Goal: Find specific page/section: Find specific page/section

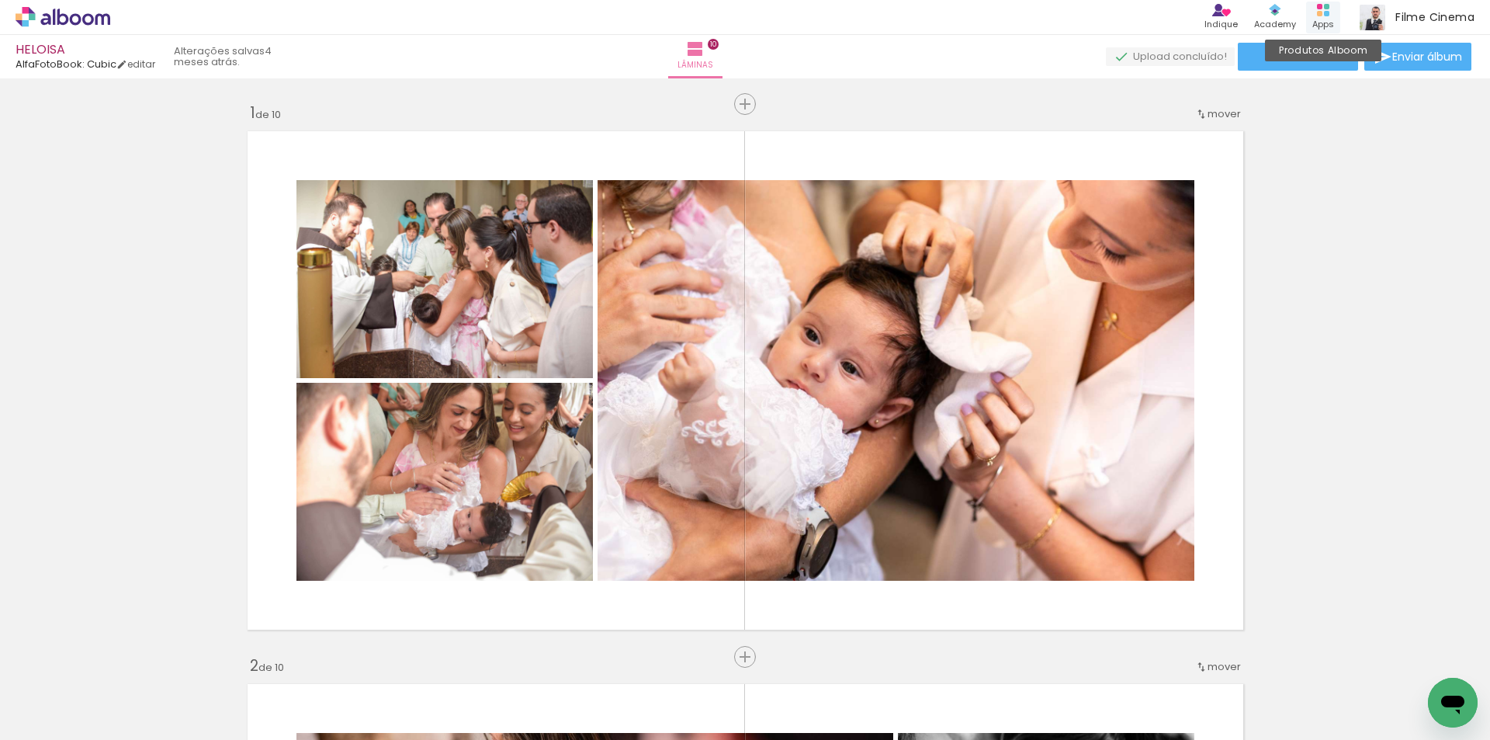
click at [1332, 15] on div "Produtos Alboom Apps" at bounding box center [1323, 18] width 34 height 32
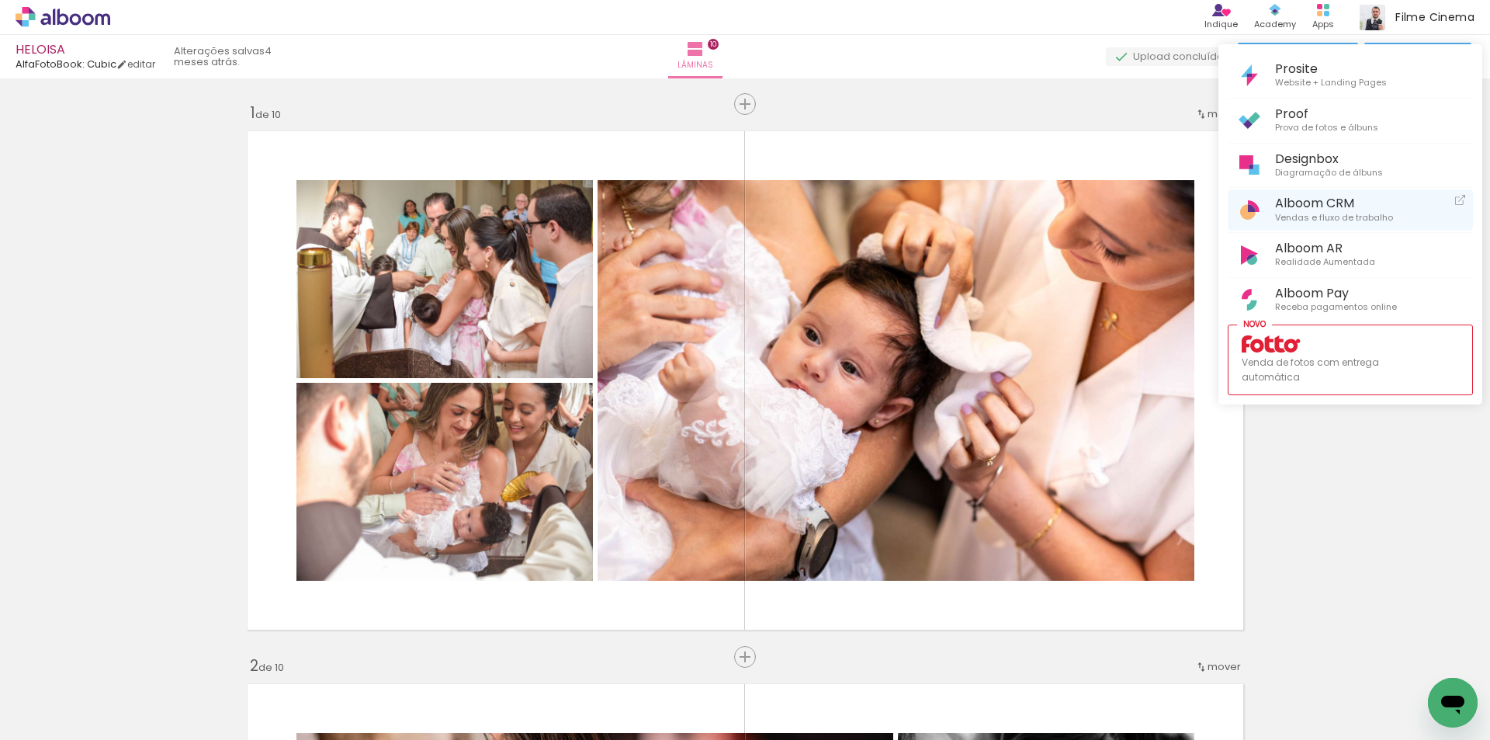
click at [1333, 211] on span "Vendas e fluxo de trabalho" at bounding box center [1334, 218] width 118 height 14
